Goal: Obtain resource: Obtain resource

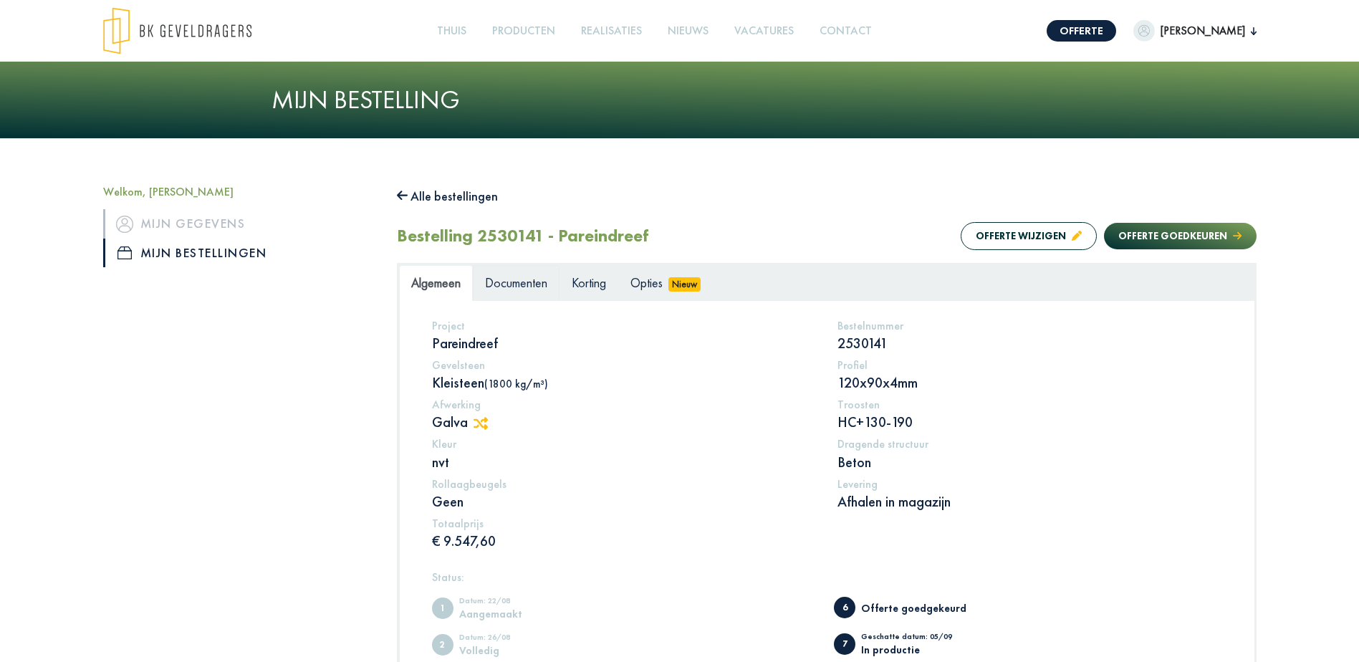
click at [517, 282] on span "Documenten" at bounding box center [516, 282] width 62 height 16
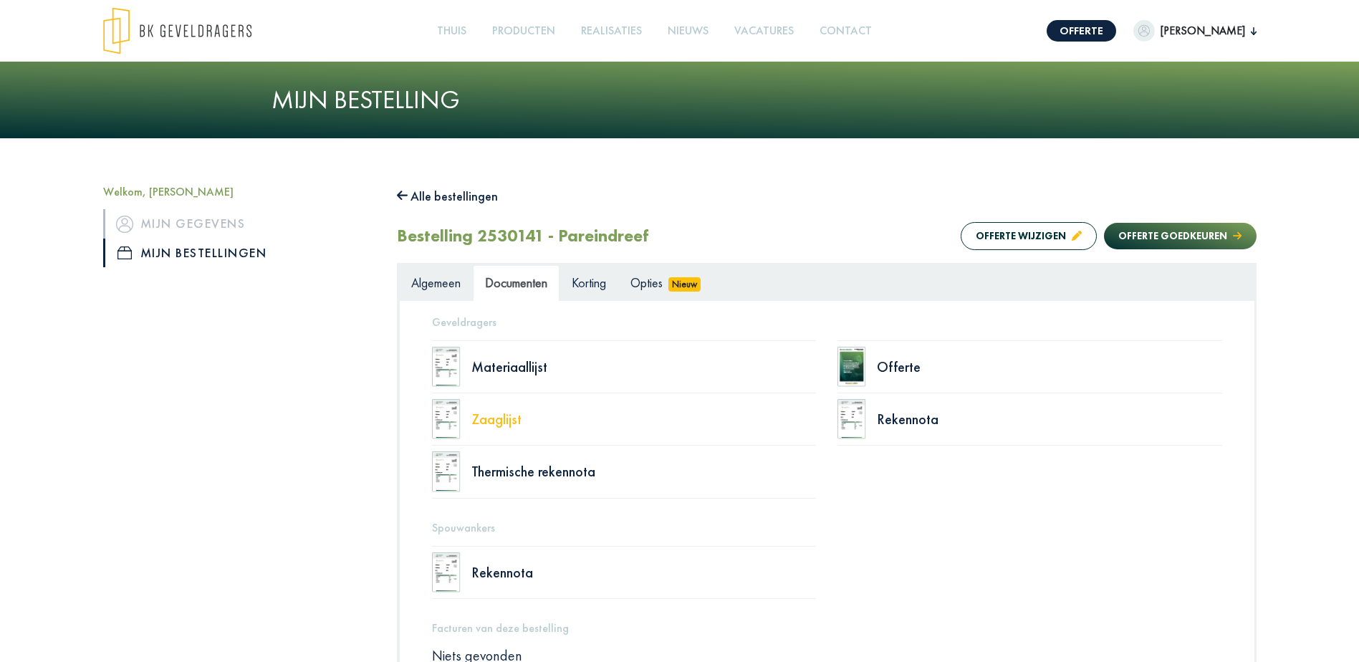
click at [489, 420] on div "Zaaglijst" at bounding box center [643, 419] width 345 height 14
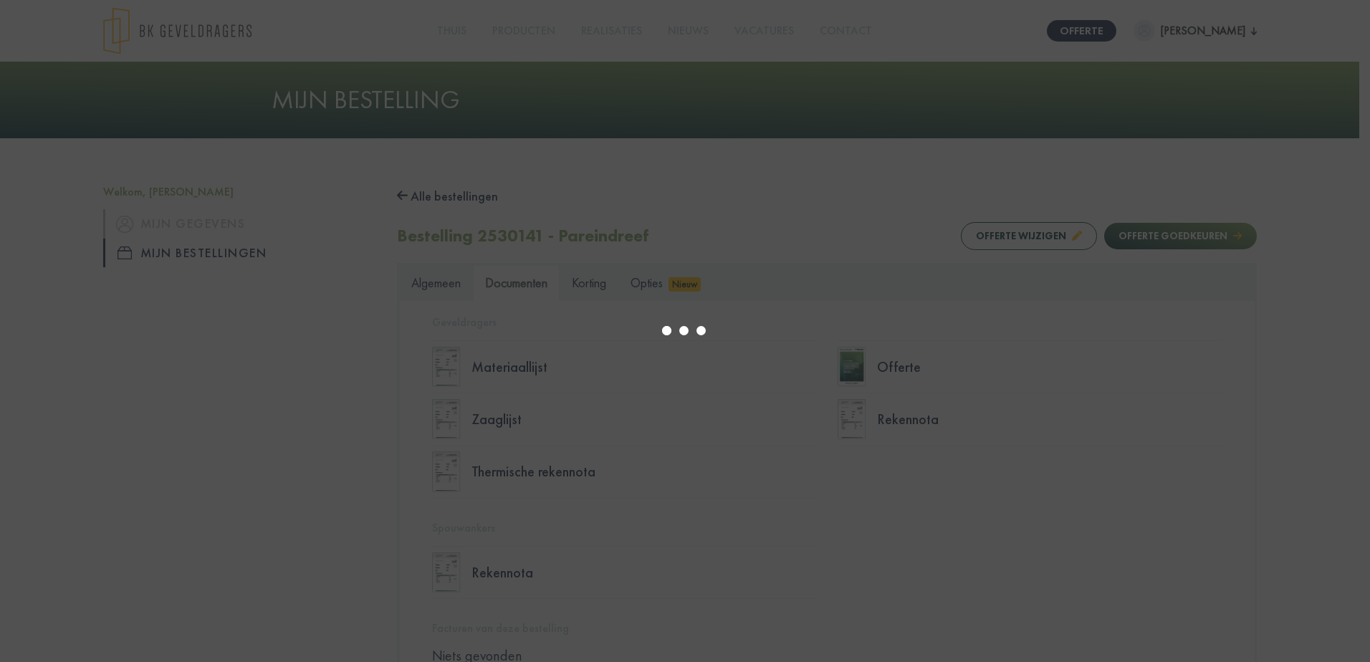
select select "******"
type input "*"
select select "****"
type input "*"
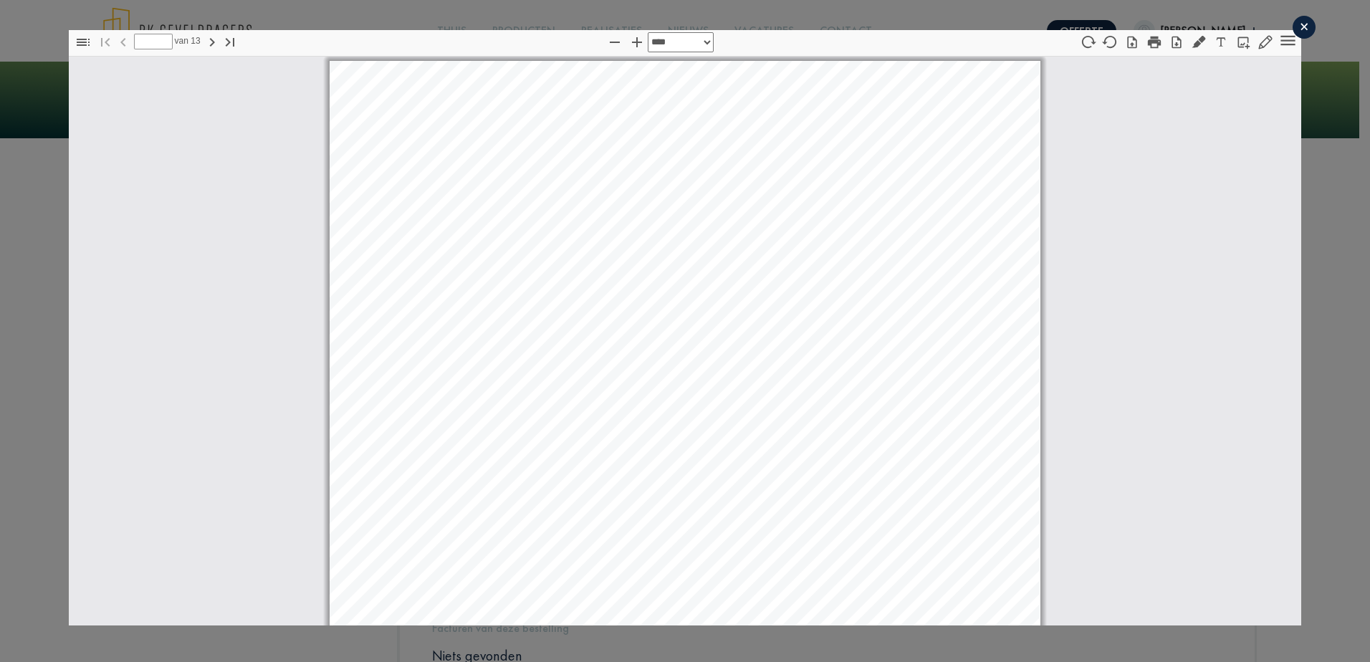
scroll to position [7, 0]
select select "****"
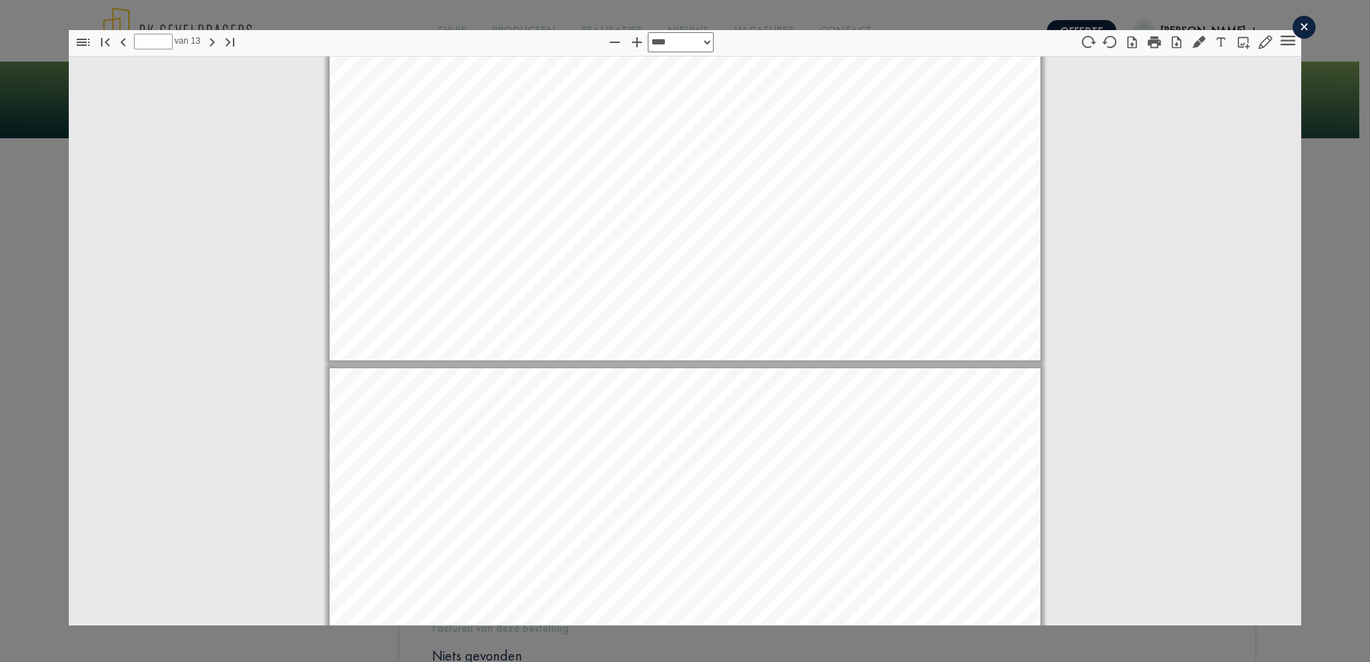
type input "*"
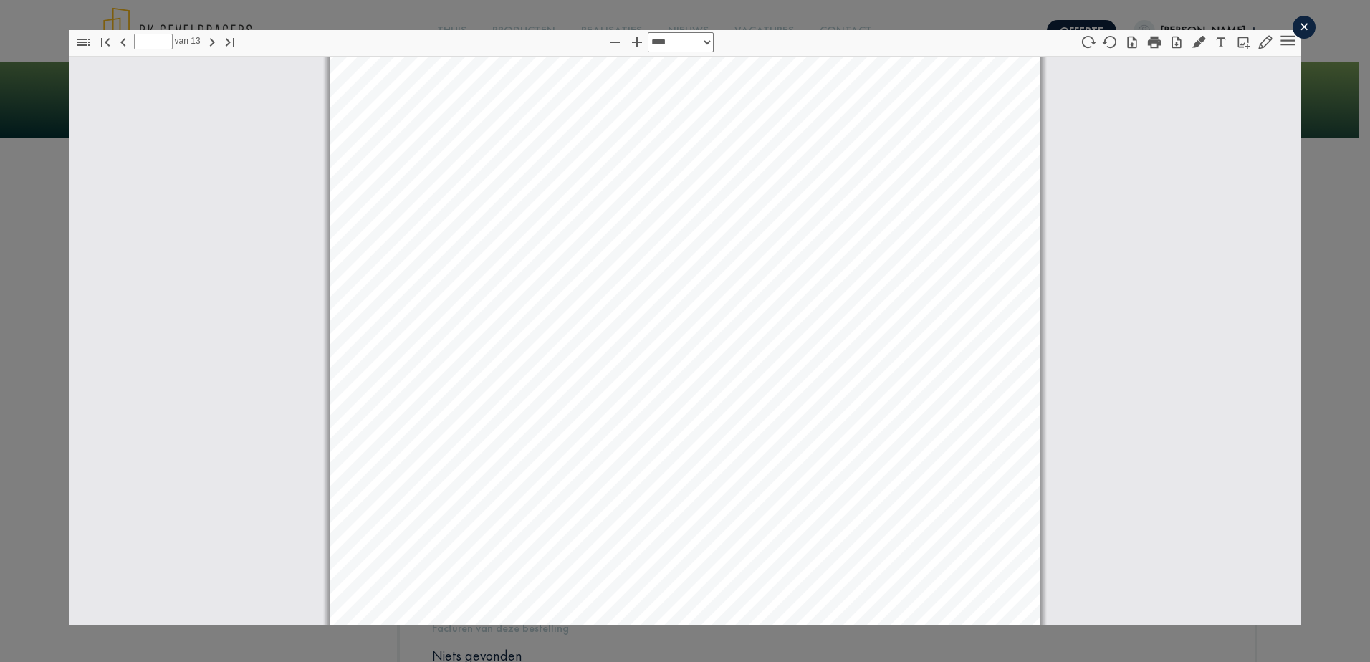
scroll to position [8174, 0]
click at [1292, 28] on div "×" at bounding box center [1303, 27] width 23 height 23
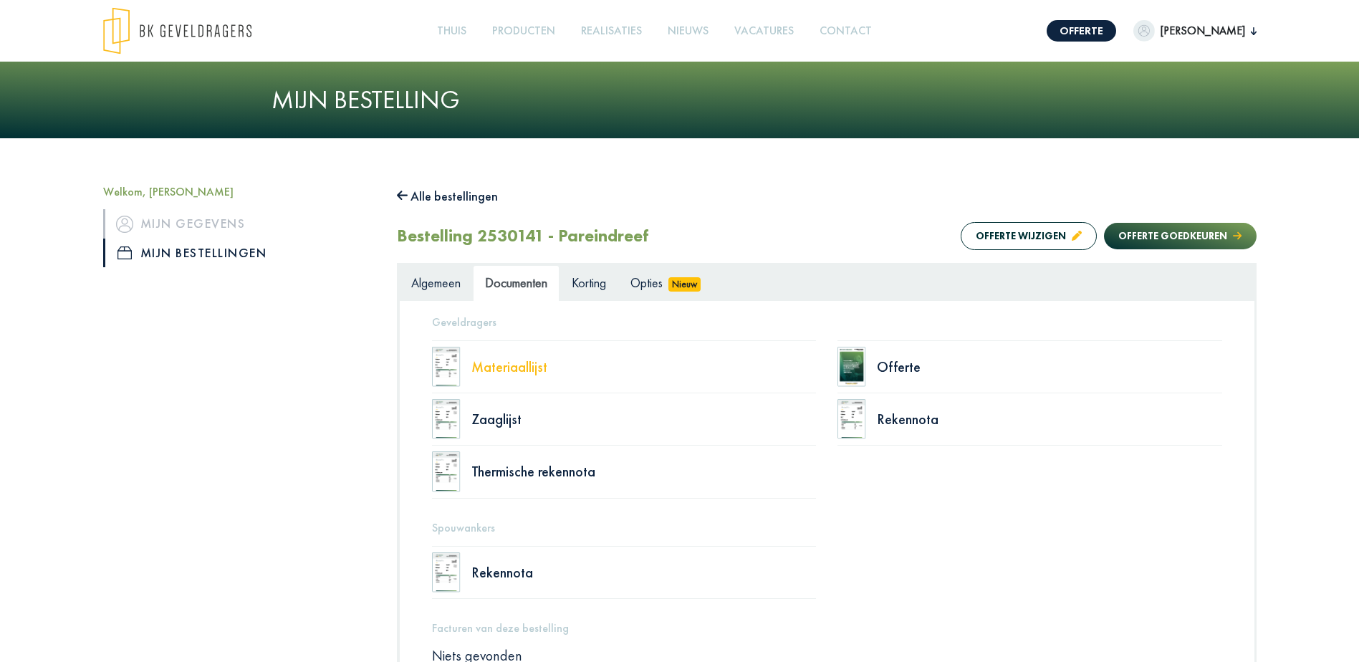
click at [510, 365] on div "Materiaallijst" at bounding box center [643, 367] width 345 height 14
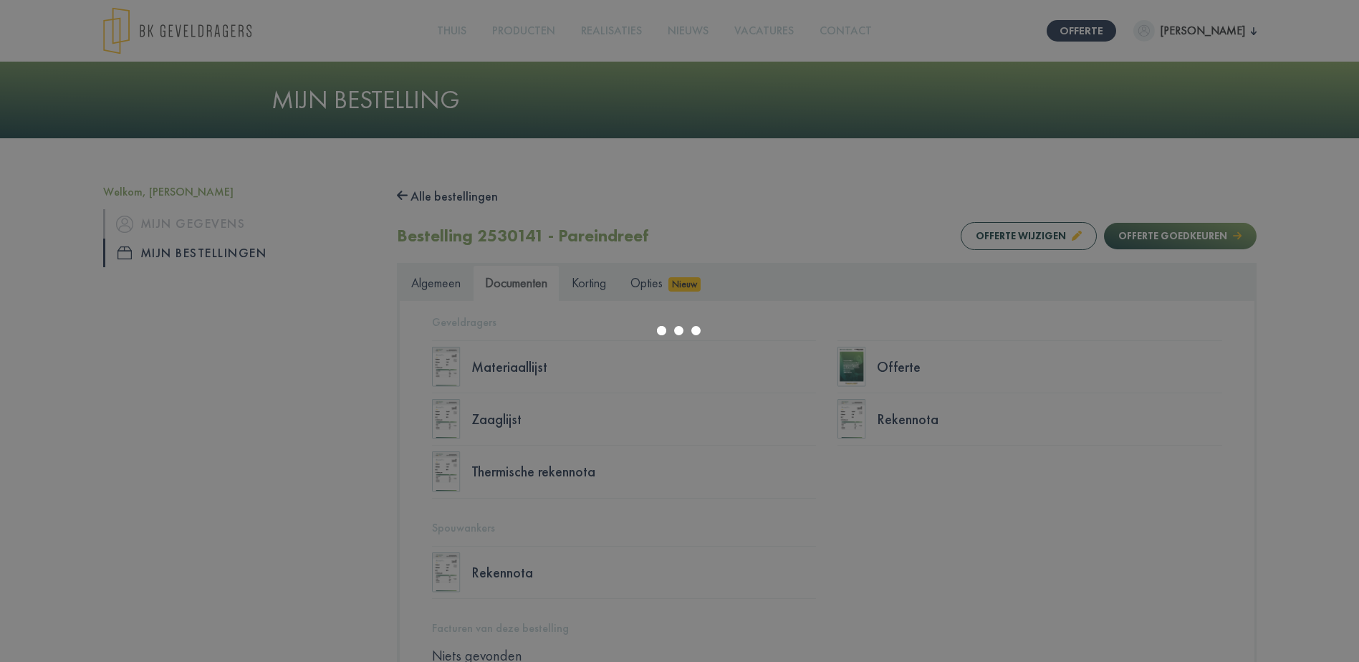
click at [648, 411] on div at bounding box center [679, 331] width 1359 height 662
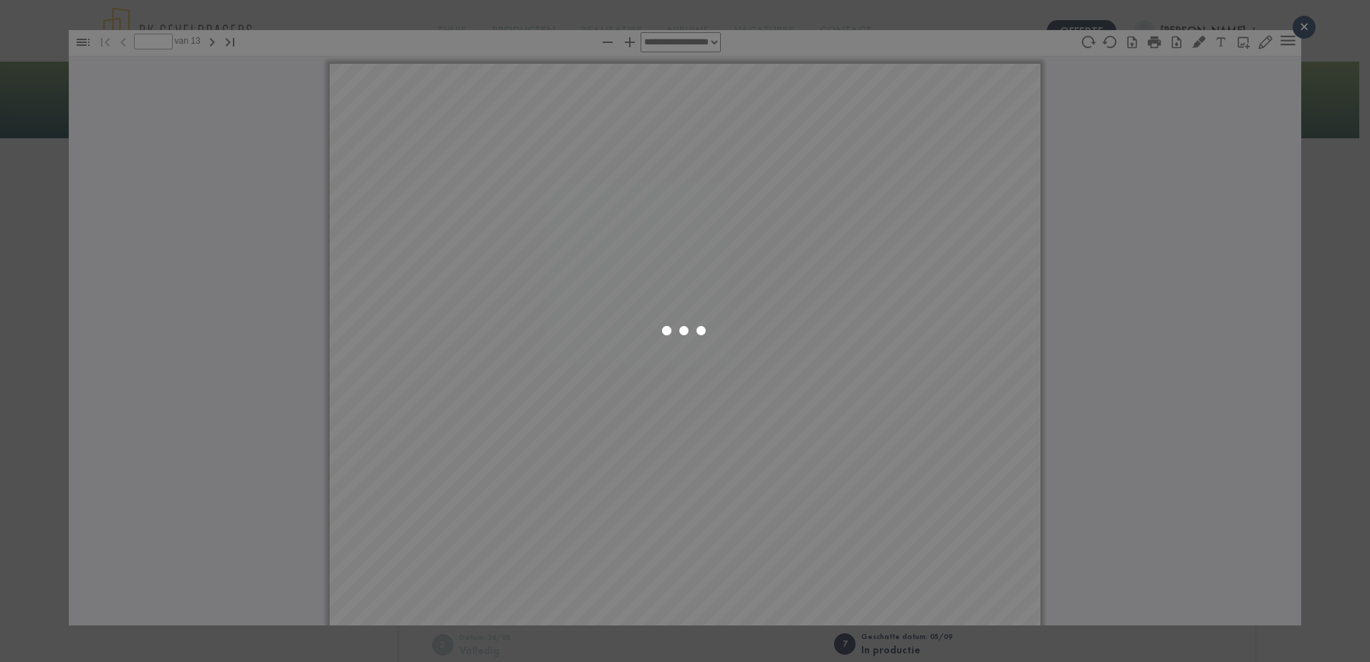
select select "****"
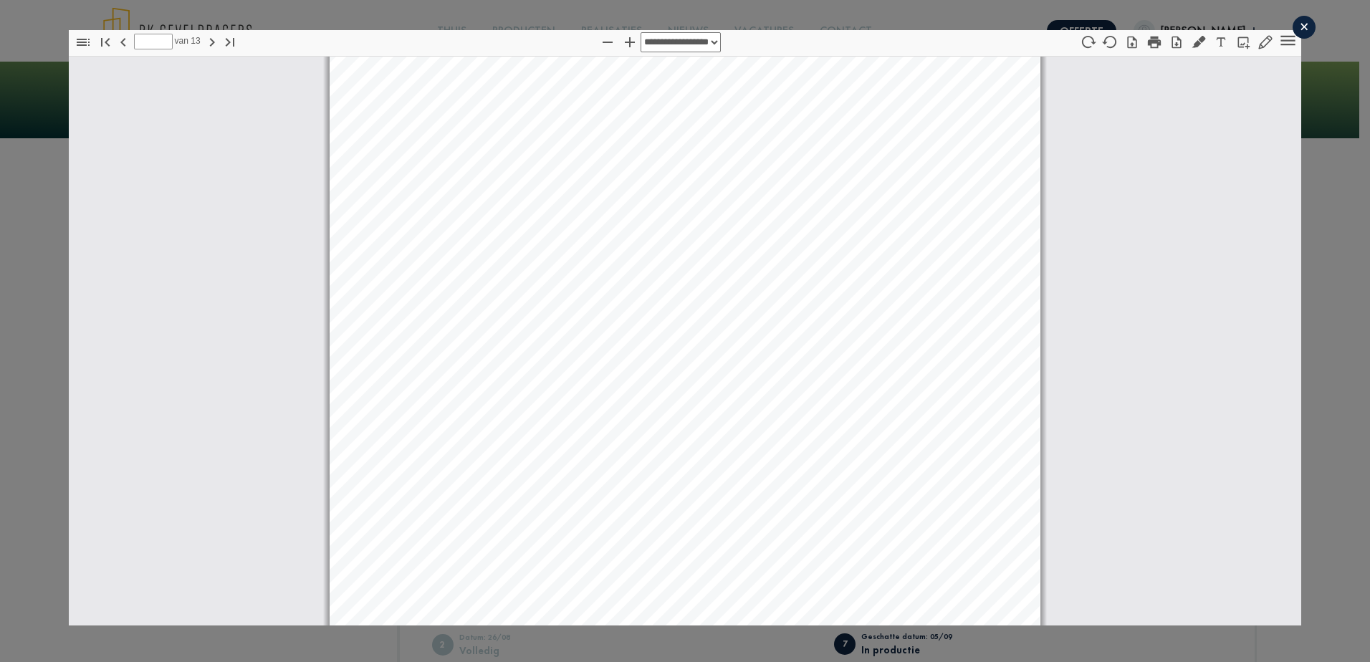
scroll to position [4091, 0]
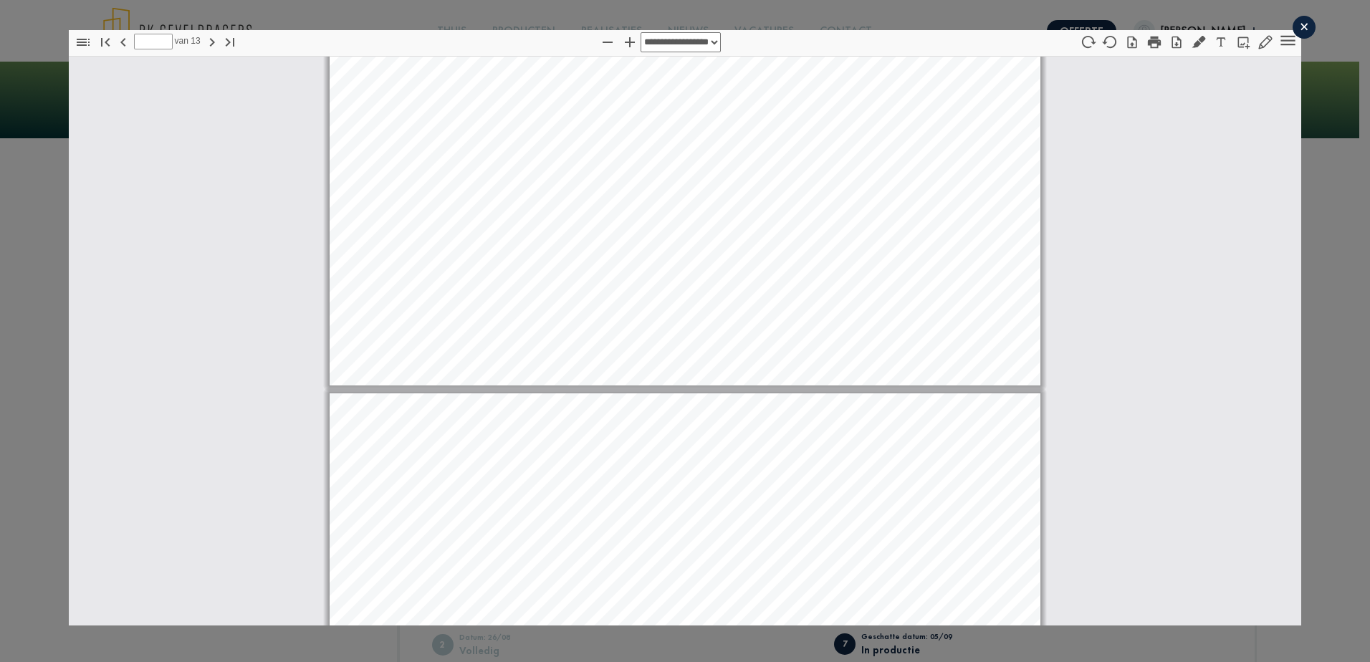
type input "*"
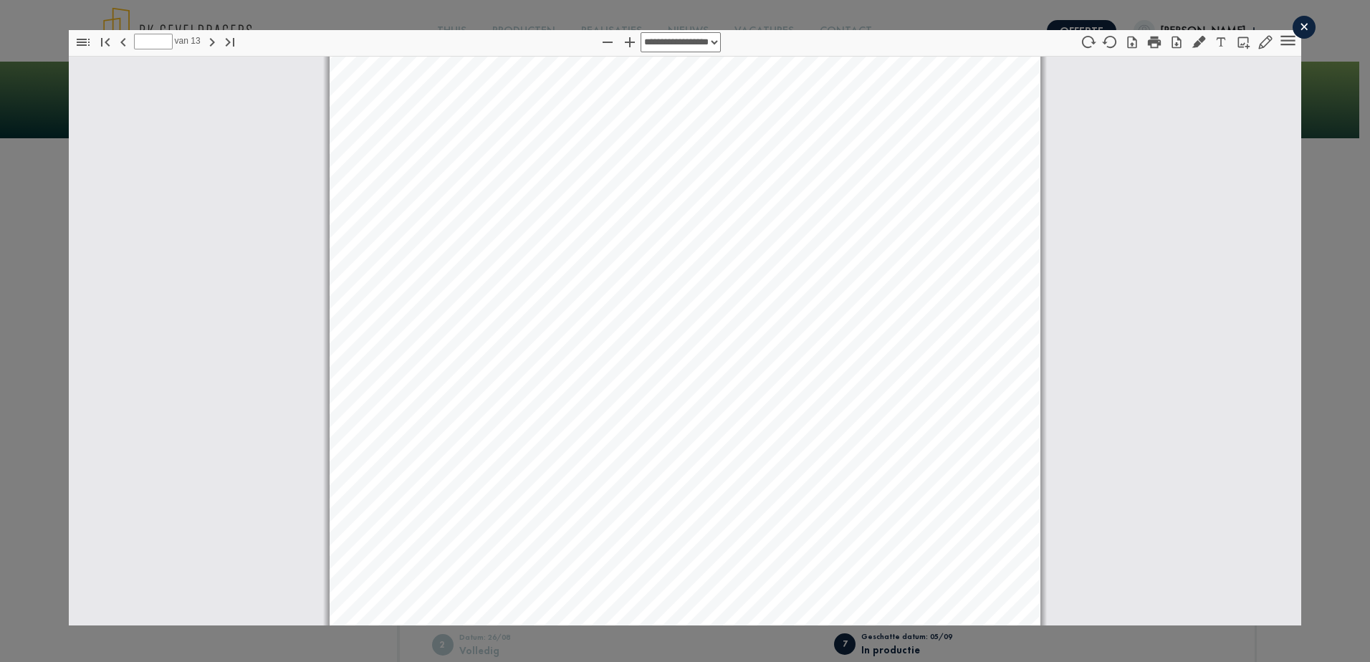
scroll to position [5093, 0]
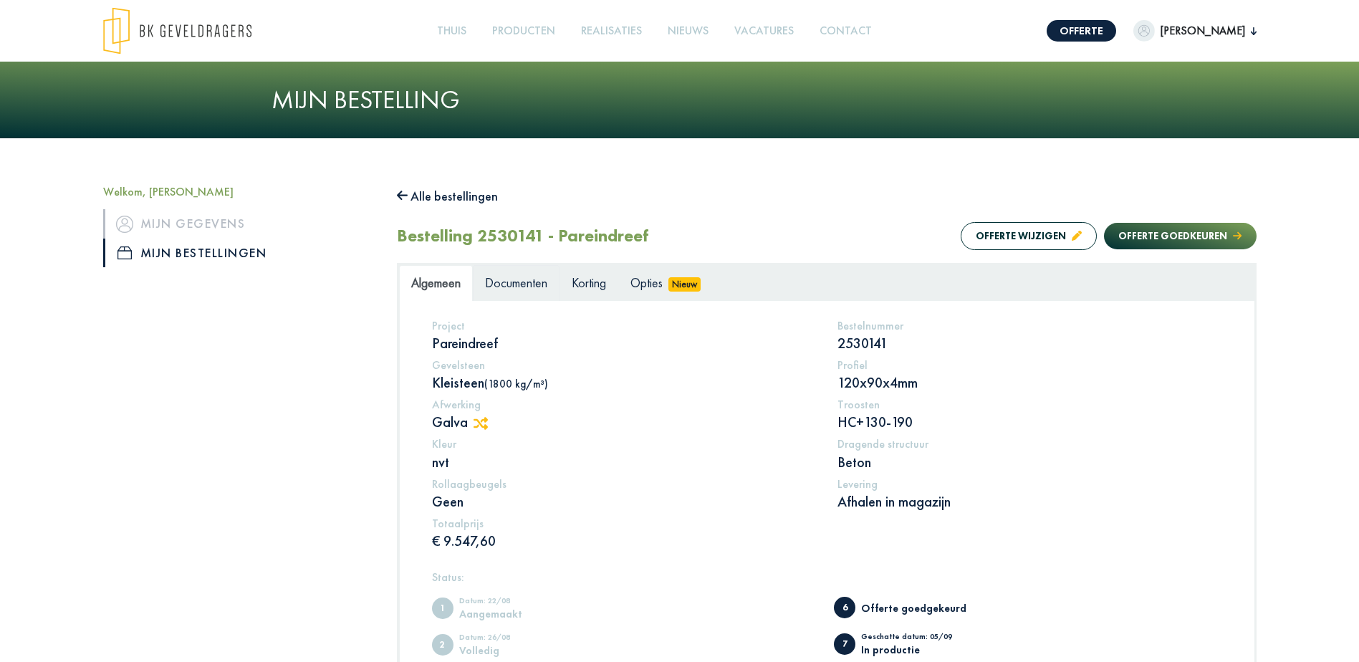
click at [519, 284] on span "Documenten" at bounding box center [516, 282] width 62 height 16
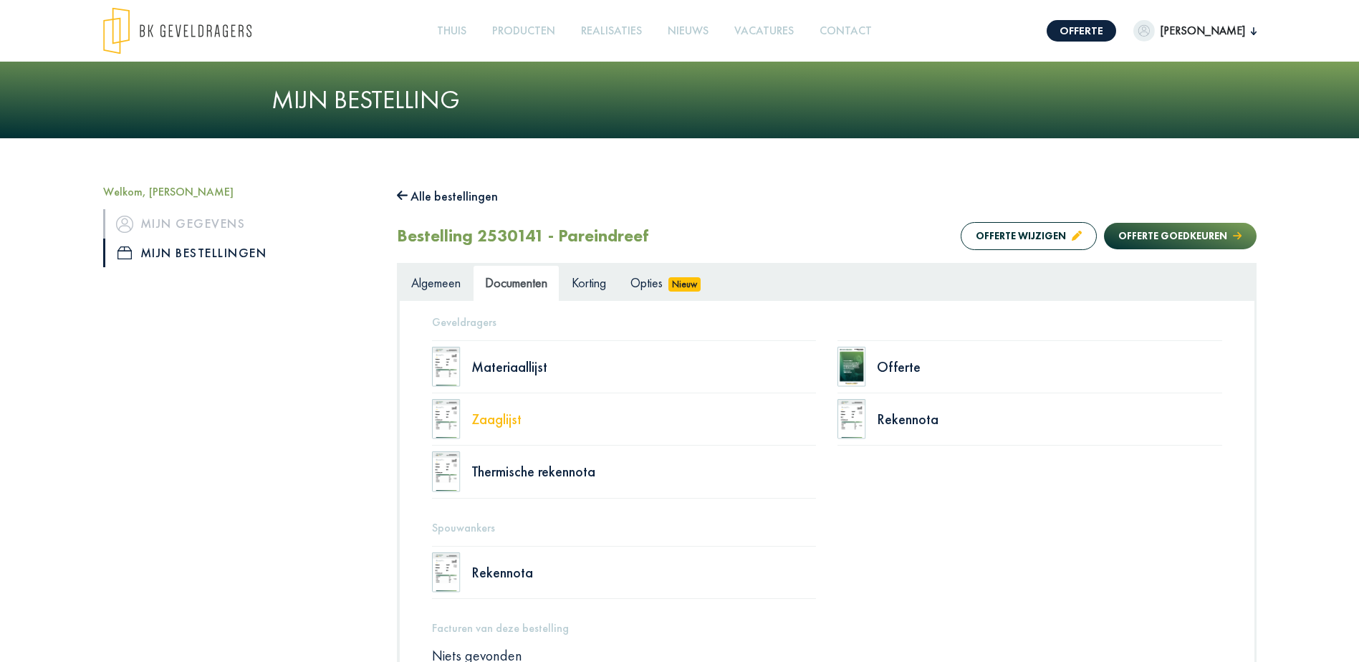
click at [499, 421] on div "Zaaglijst" at bounding box center [643, 419] width 345 height 14
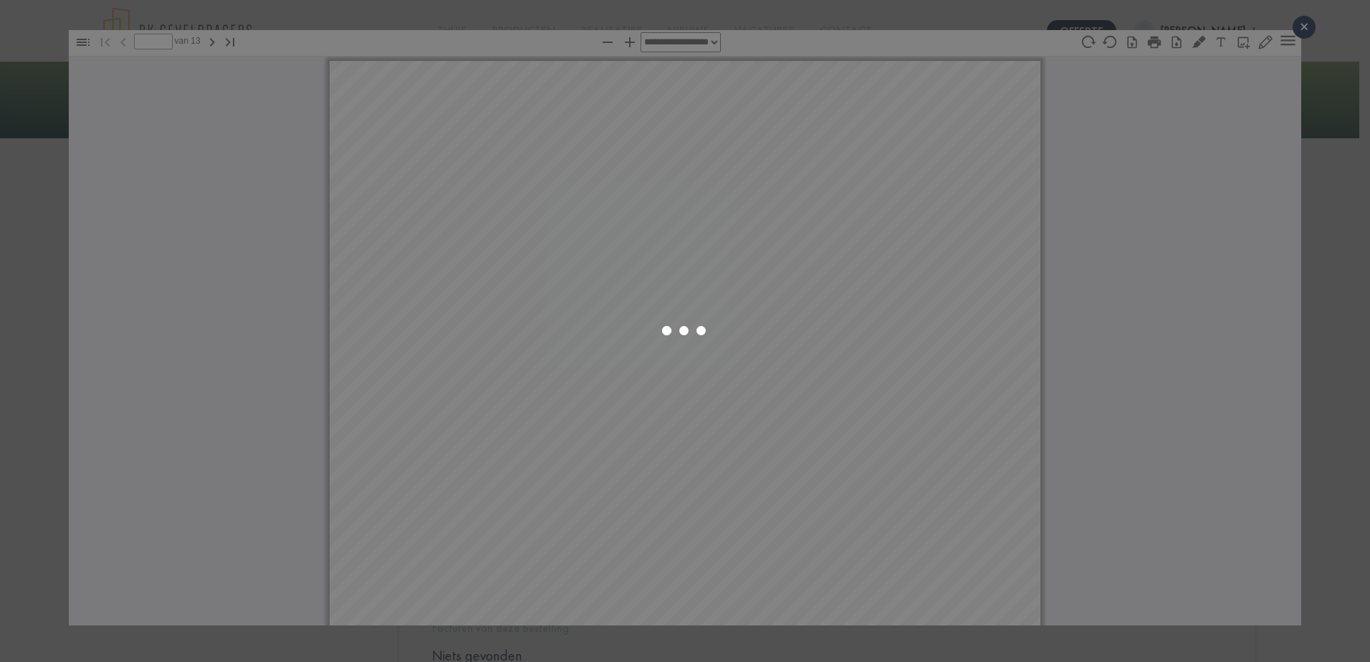
select select "****"
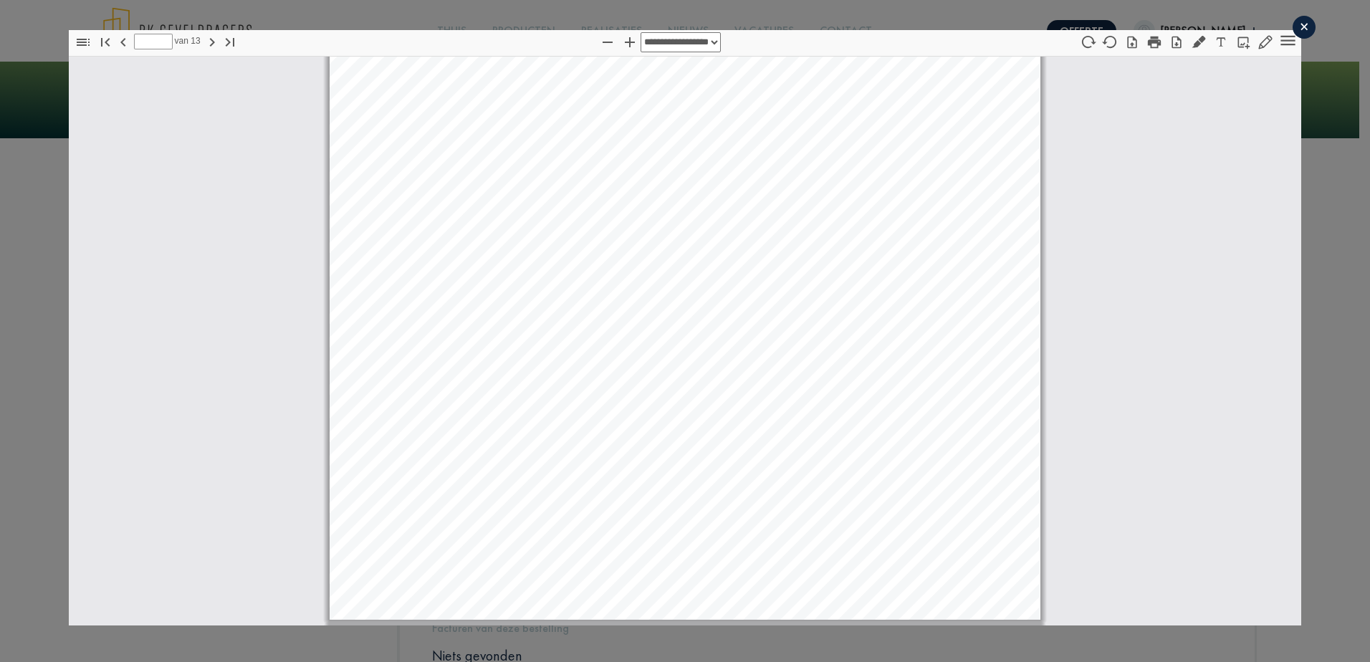
scroll to position [1512, 0]
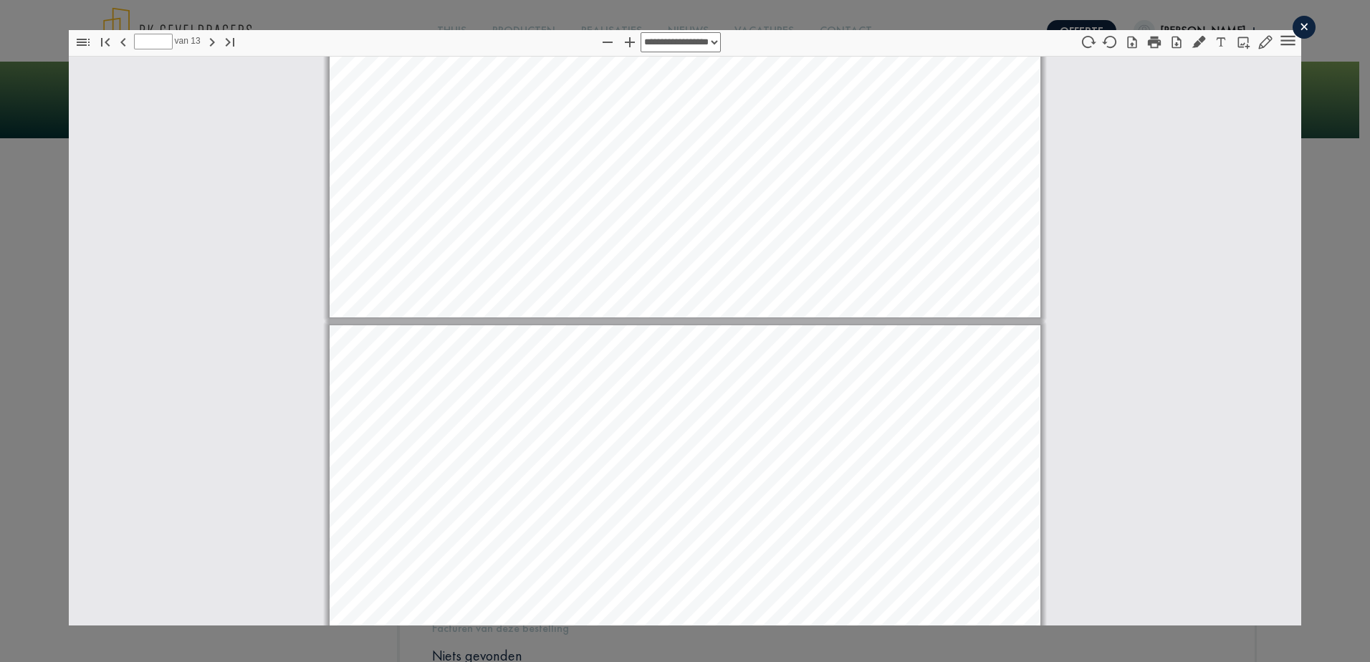
type input "*"
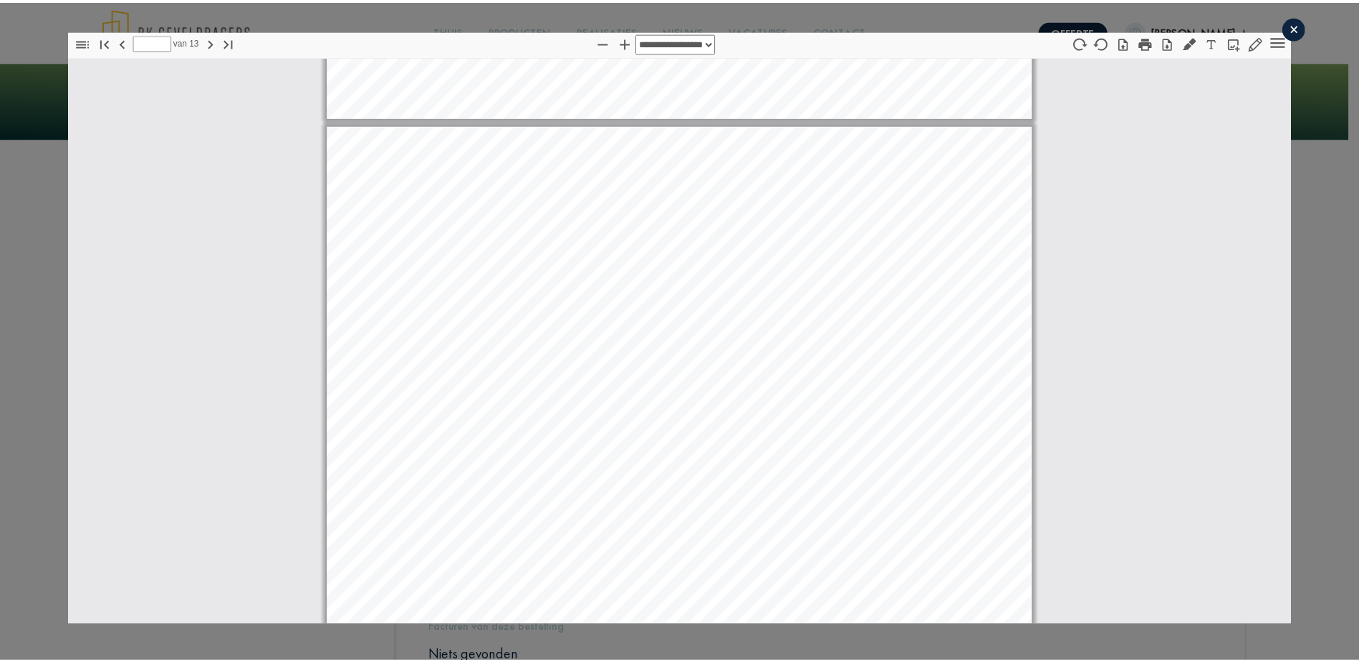
scroll to position [1941, 0]
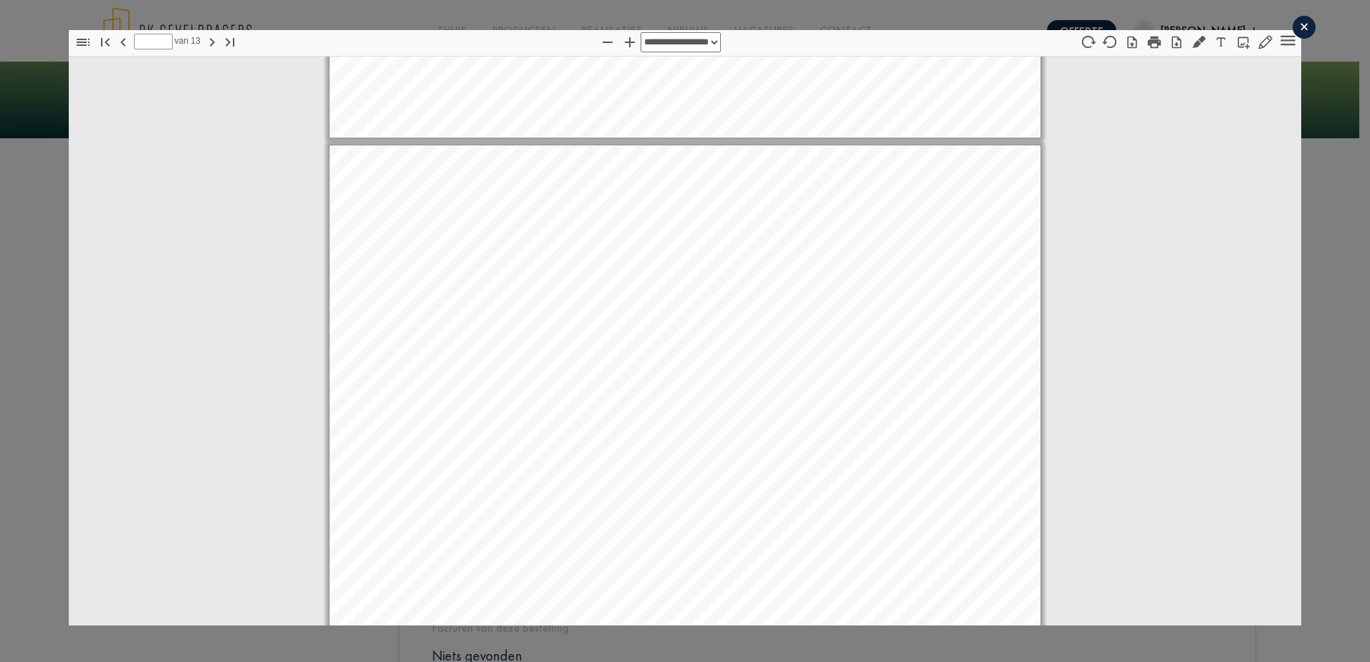
click at [1296, 31] on div "×" at bounding box center [1303, 27] width 23 height 23
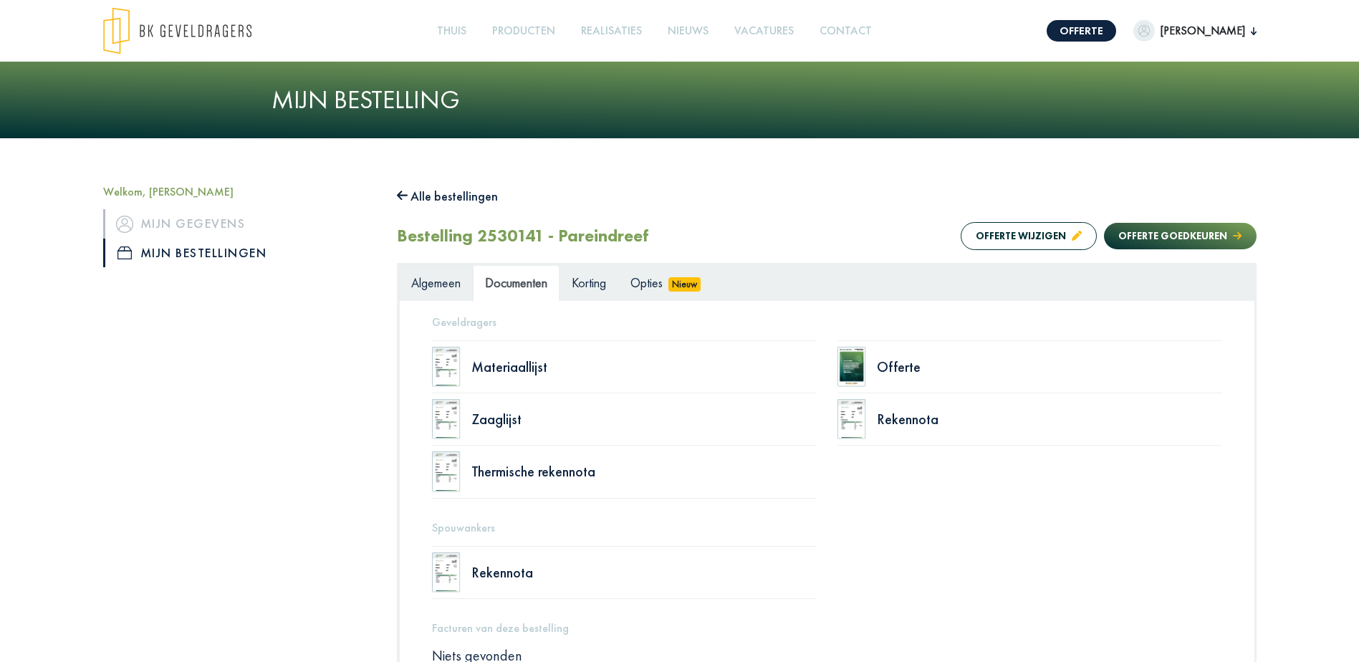
drag, startPoint x: 446, startPoint y: 278, endPoint x: 458, endPoint y: 280, distance: 12.4
click at [446, 278] on span "Algemeen" at bounding box center [435, 282] width 49 height 16
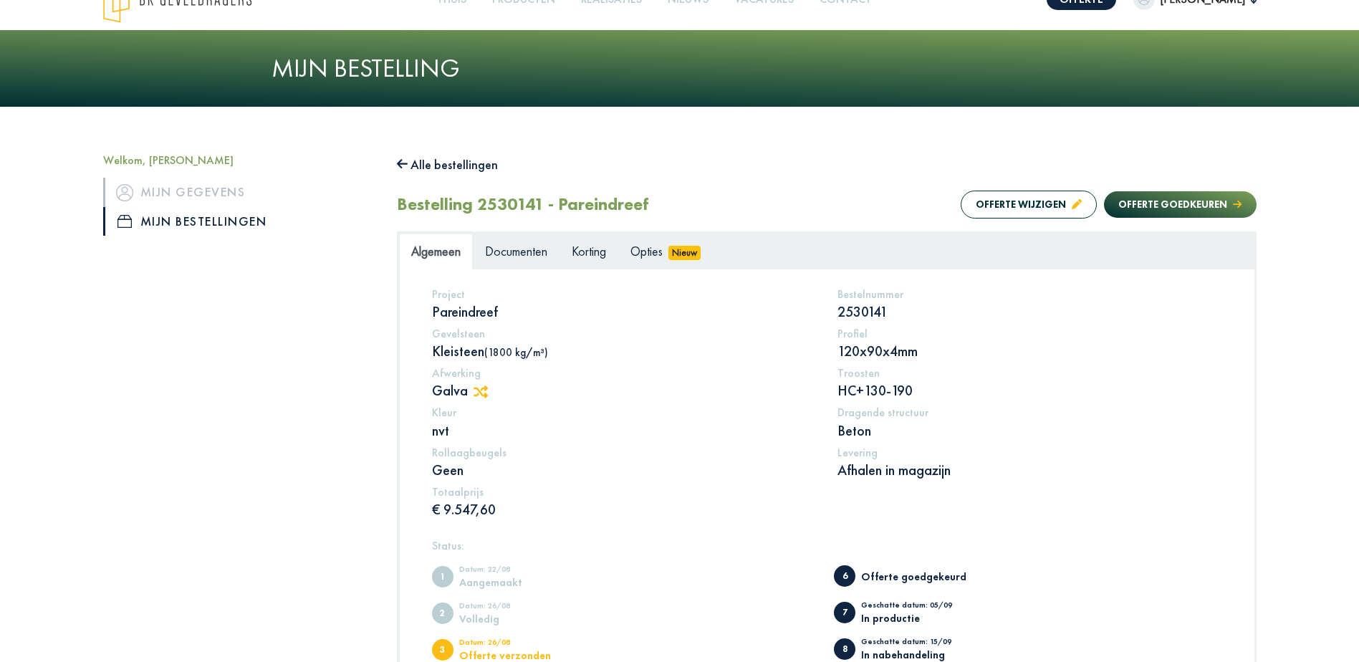
scroll to position [0, 0]
